Goal: Transaction & Acquisition: Purchase product/service

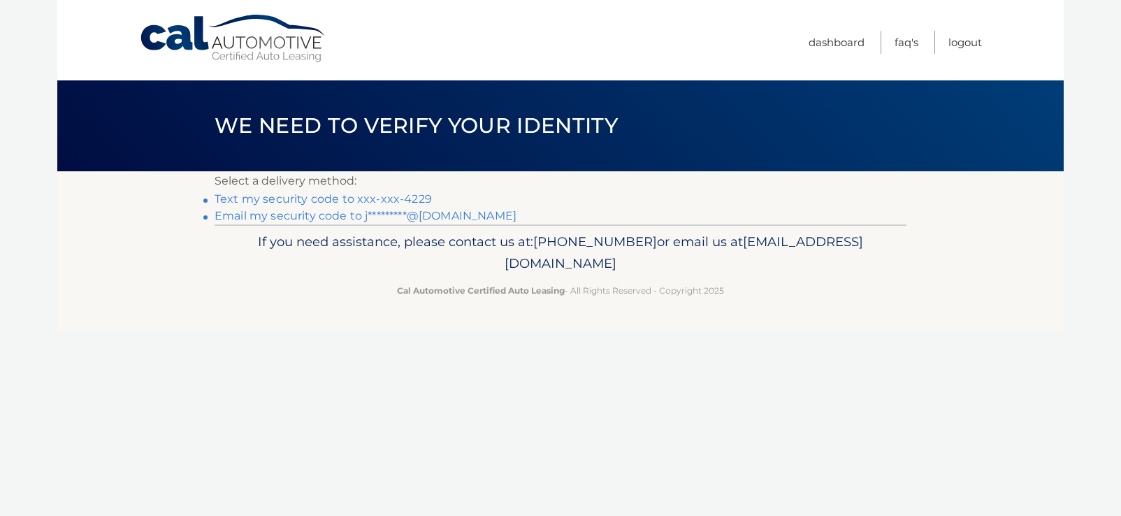
click at [320, 199] on link "Text my security code to xxx-xxx-4229" at bounding box center [323, 198] width 217 height 13
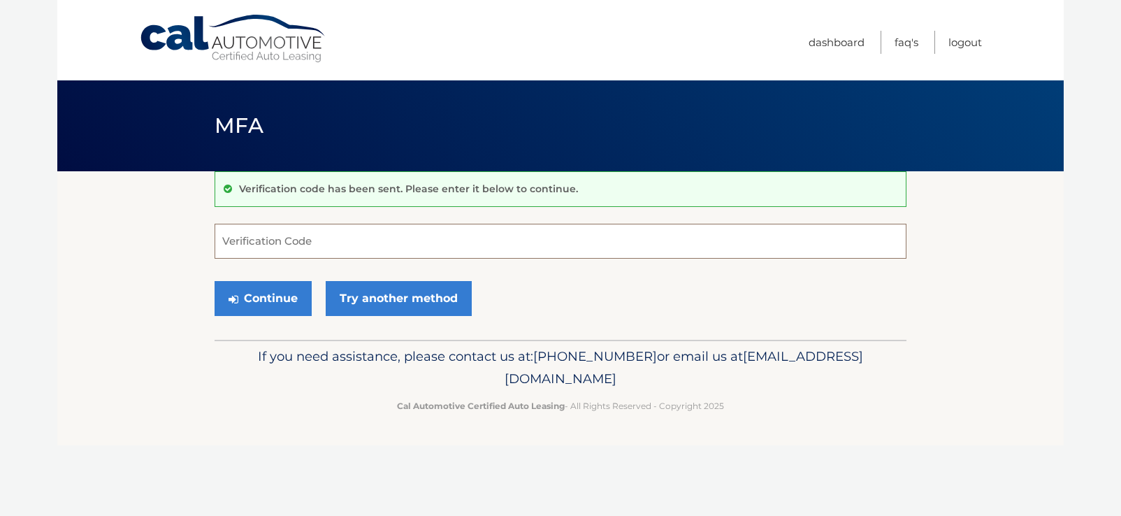
click at [438, 239] on input "Verification Code" at bounding box center [561, 241] width 692 height 35
type input "412899"
click at [263, 294] on button "Continue" at bounding box center [263, 298] width 97 height 35
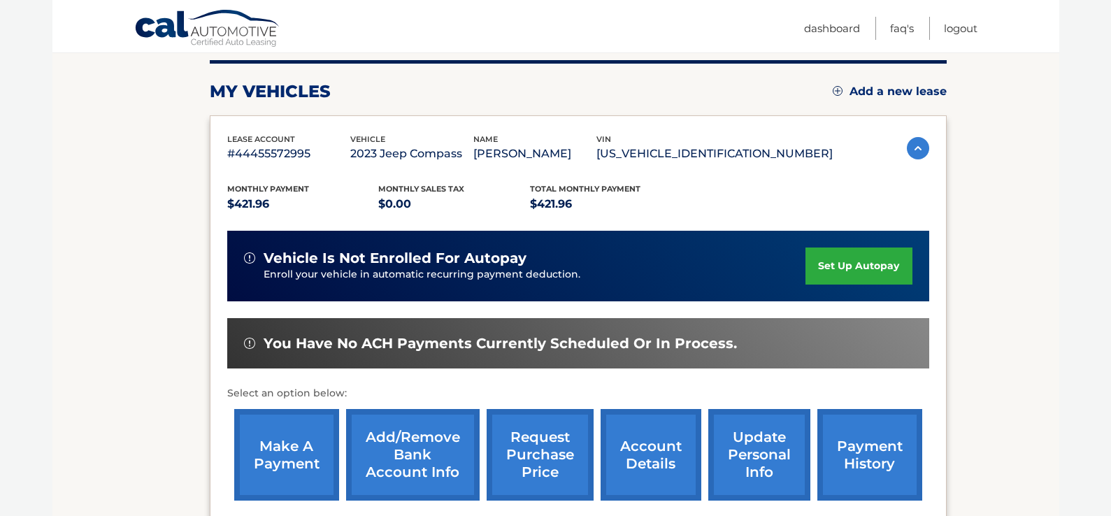
scroll to position [210, 0]
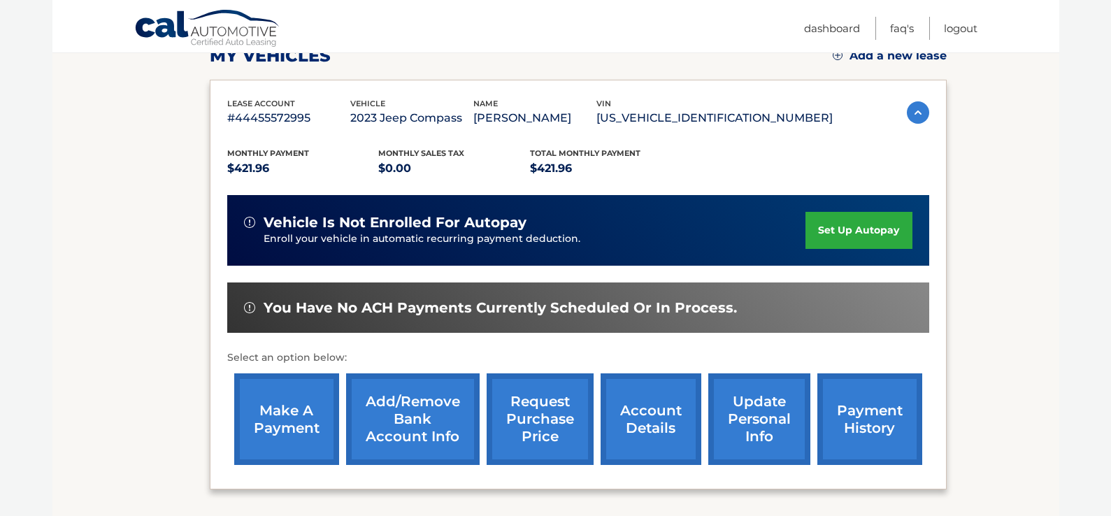
click at [280, 417] on link "make a payment" at bounding box center [286, 419] width 105 height 92
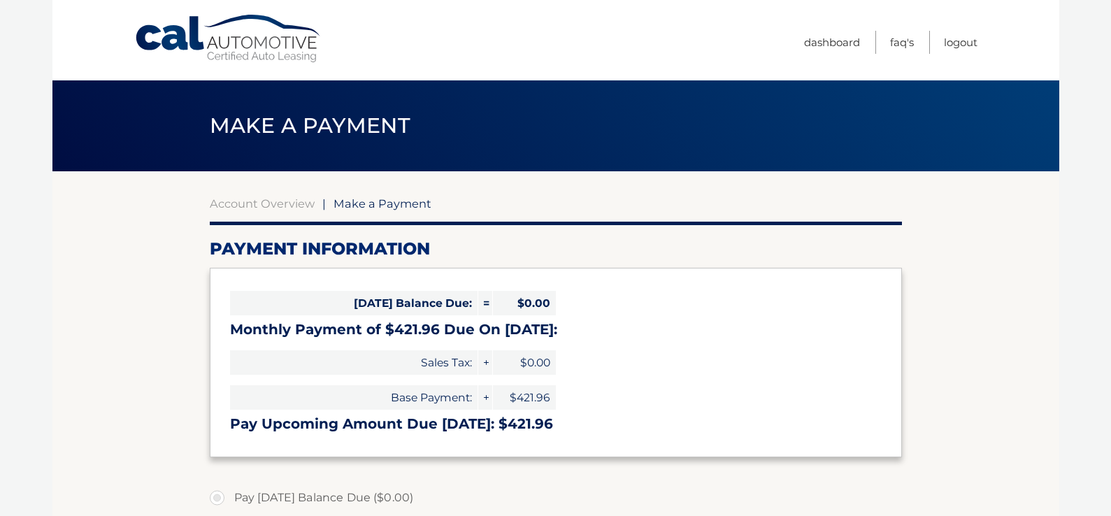
select select "NjE3YWZiMzgtOGI1ZS00NjQ4LWJhNDMtMWFkYzU2YWQ4OThk"
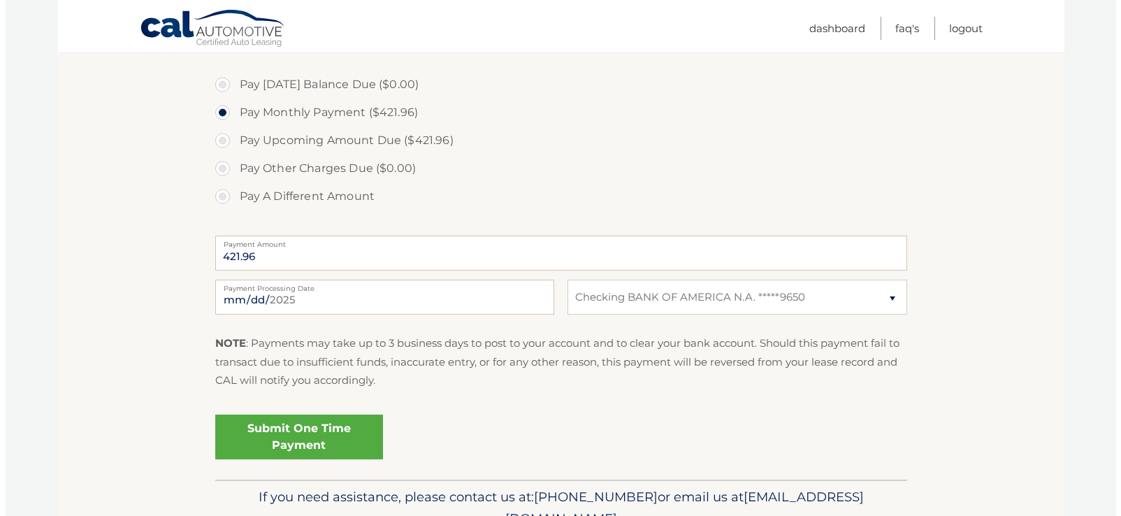
scroll to position [419, 0]
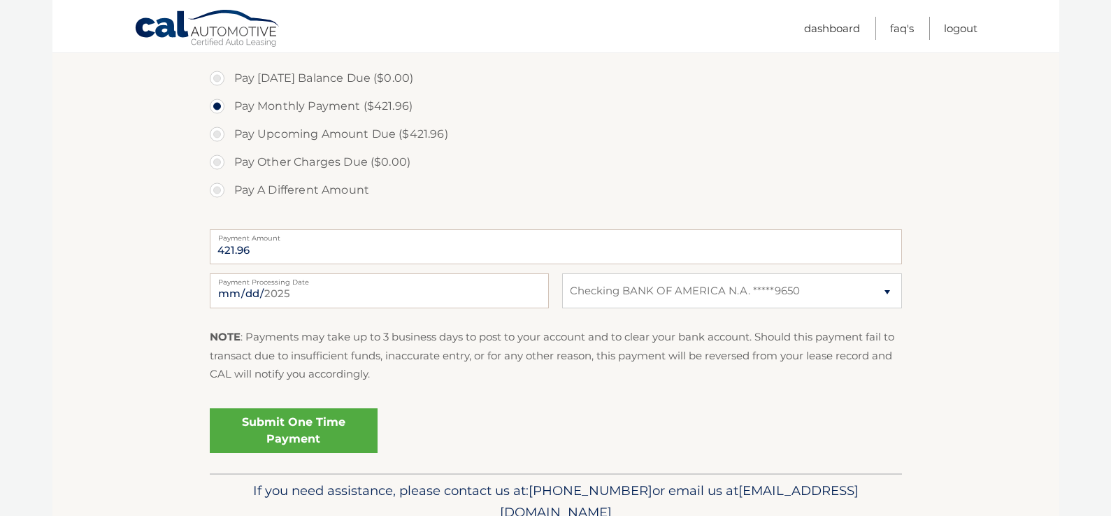
click at [305, 434] on link "Submit One Time Payment" at bounding box center [294, 430] width 168 height 45
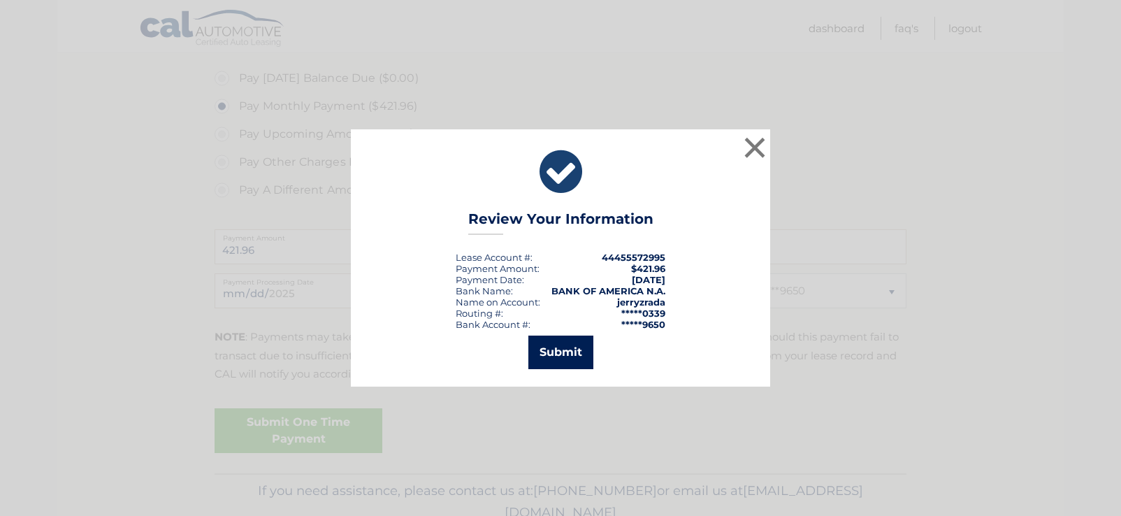
click at [559, 357] on button "Submit" at bounding box center [561, 353] width 65 height 34
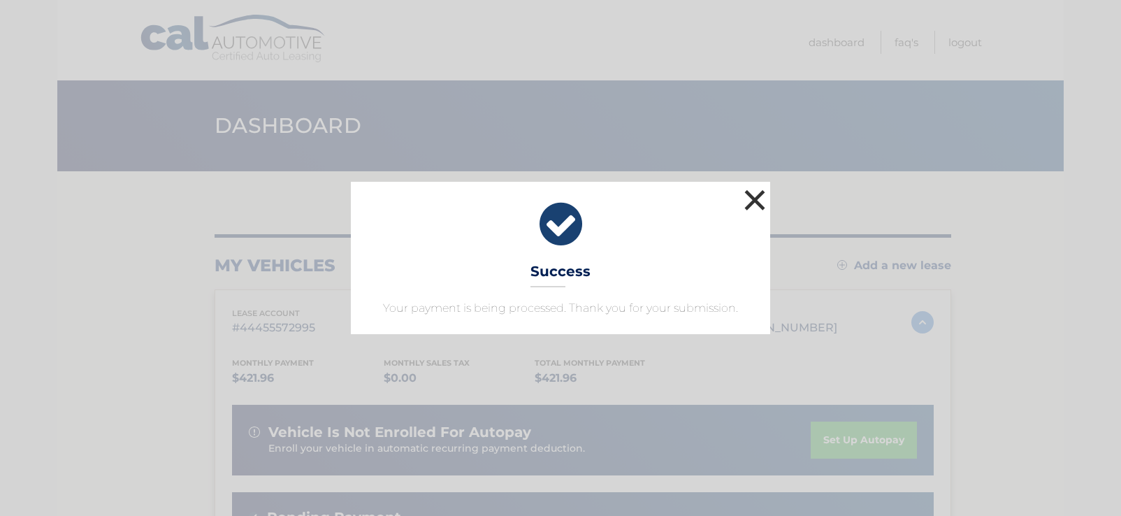
click at [754, 197] on button "×" at bounding box center [755, 200] width 28 height 28
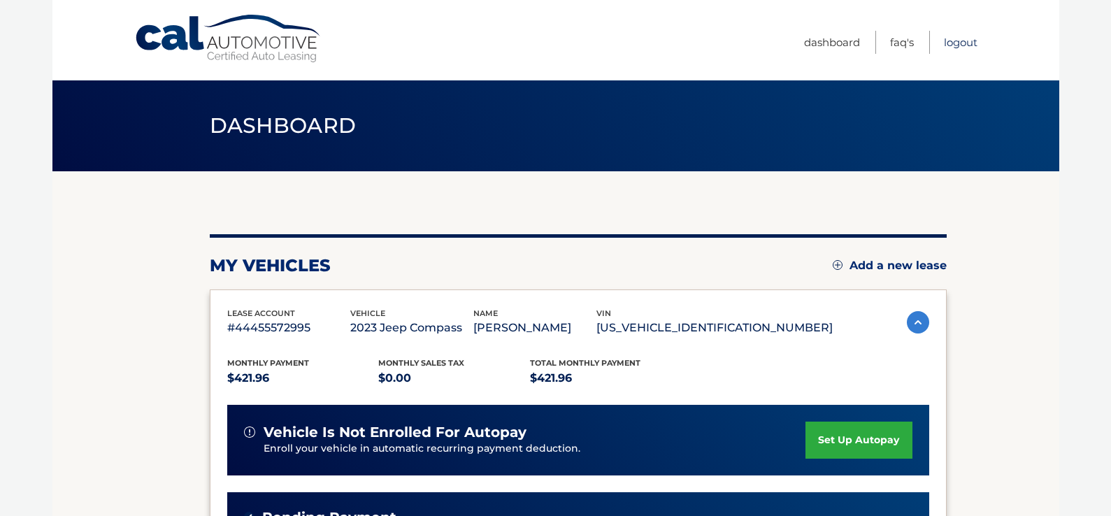
click at [959, 42] on link "Logout" at bounding box center [961, 42] width 34 height 23
